Goal: Information Seeking & Learning: Learn about a topic

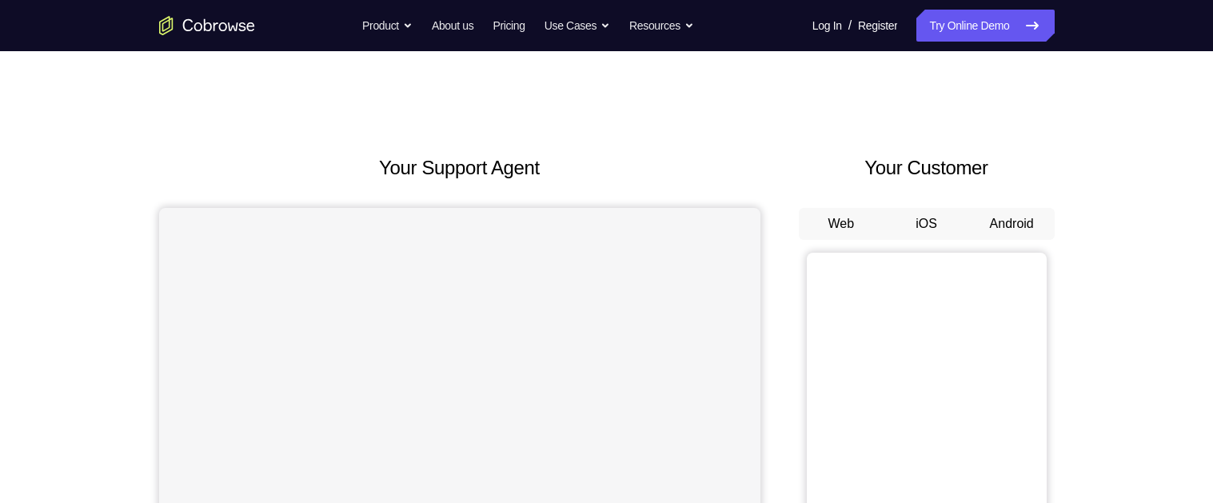
scroll to position [165, 0]
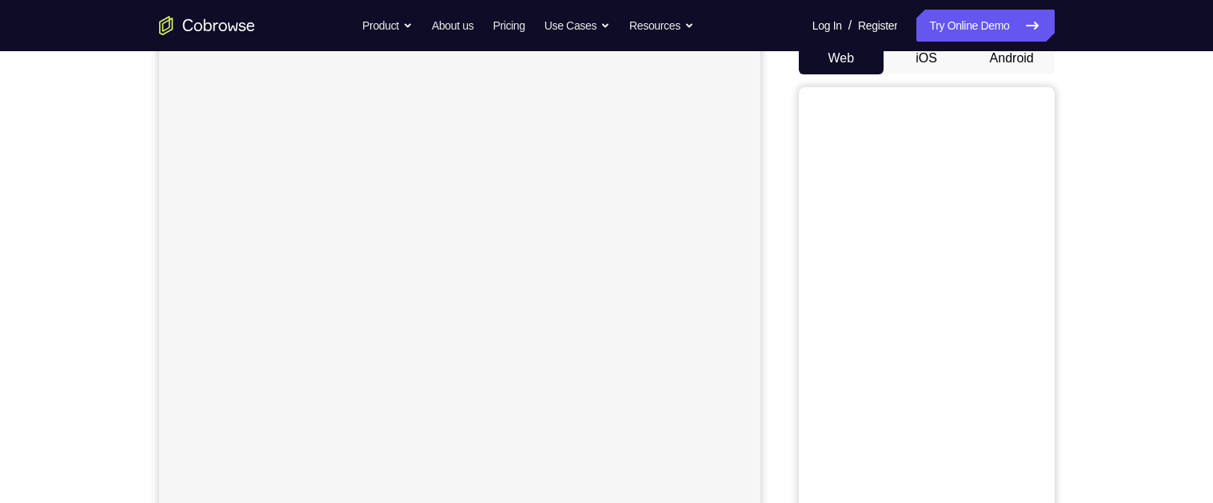
click at [1018, 61] on button "Android" at bounding box center [1012, 58] width 86 height 32
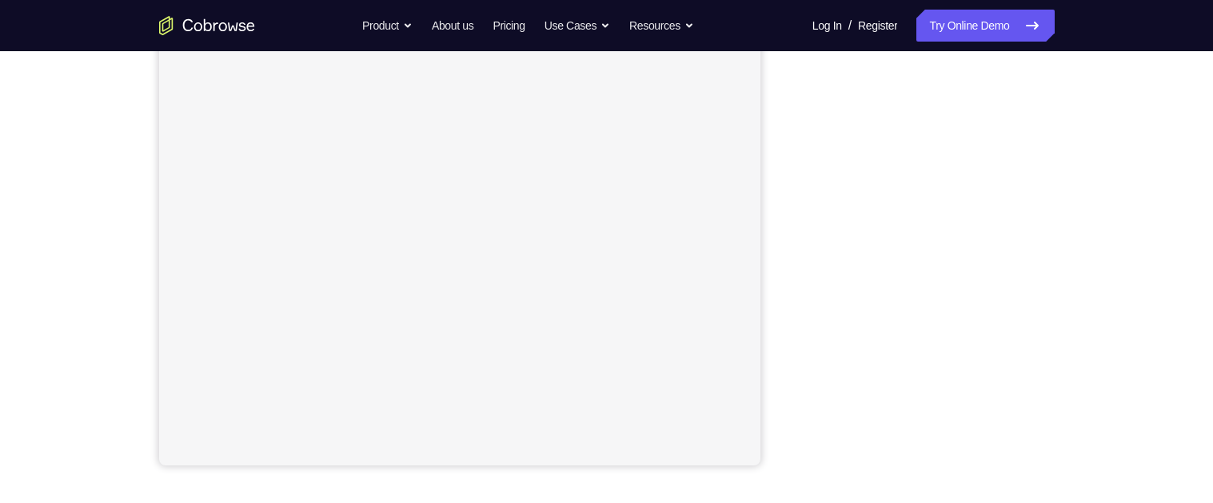
scroll to position [241, 0]
